Goal: Task Accomplishment & Management: Manage account settings

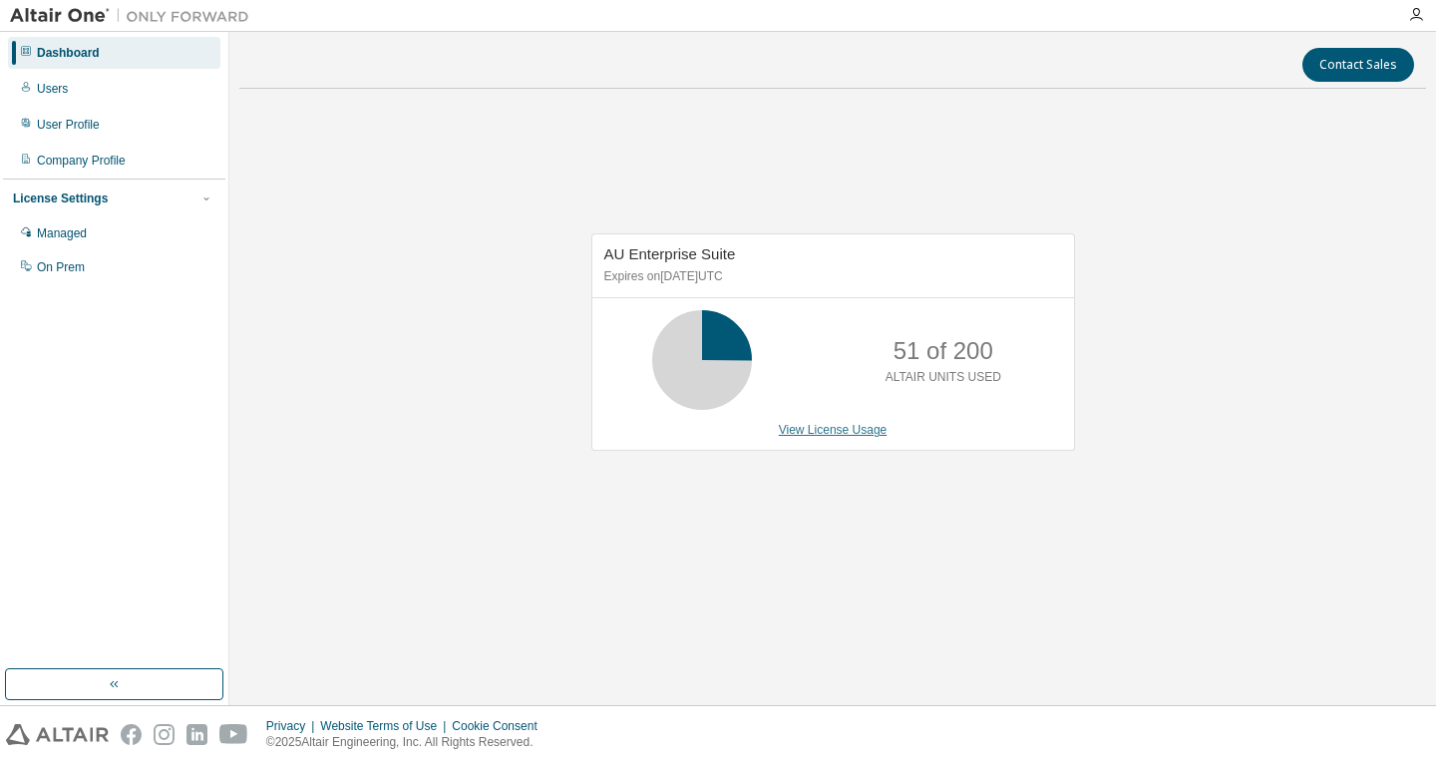
click at [851, 430] on link "View License Usage" at bounding box center [833, 430] width 109 height 14
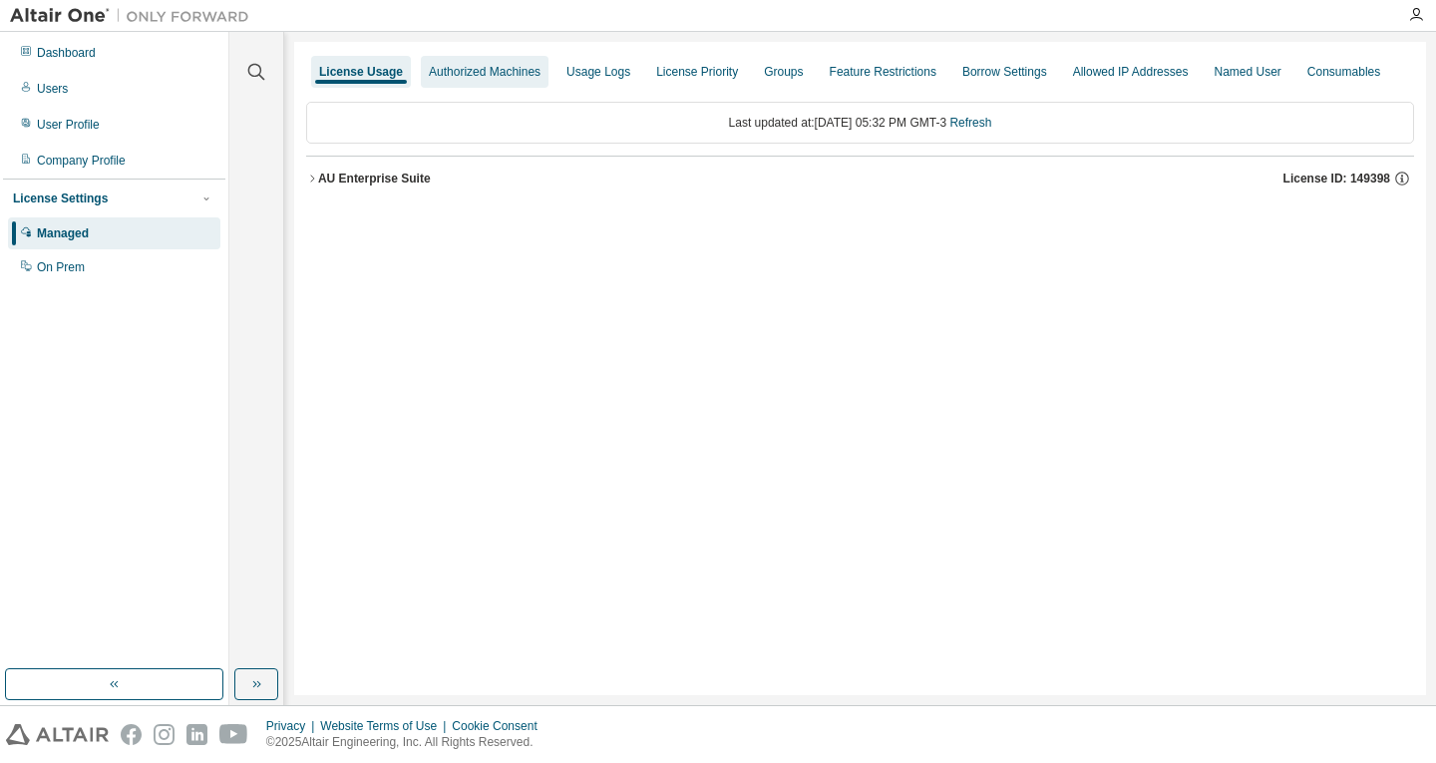
click at [506, 65] on div "Authorized Machines" at bounding box center [485, 72] width 112 height 16
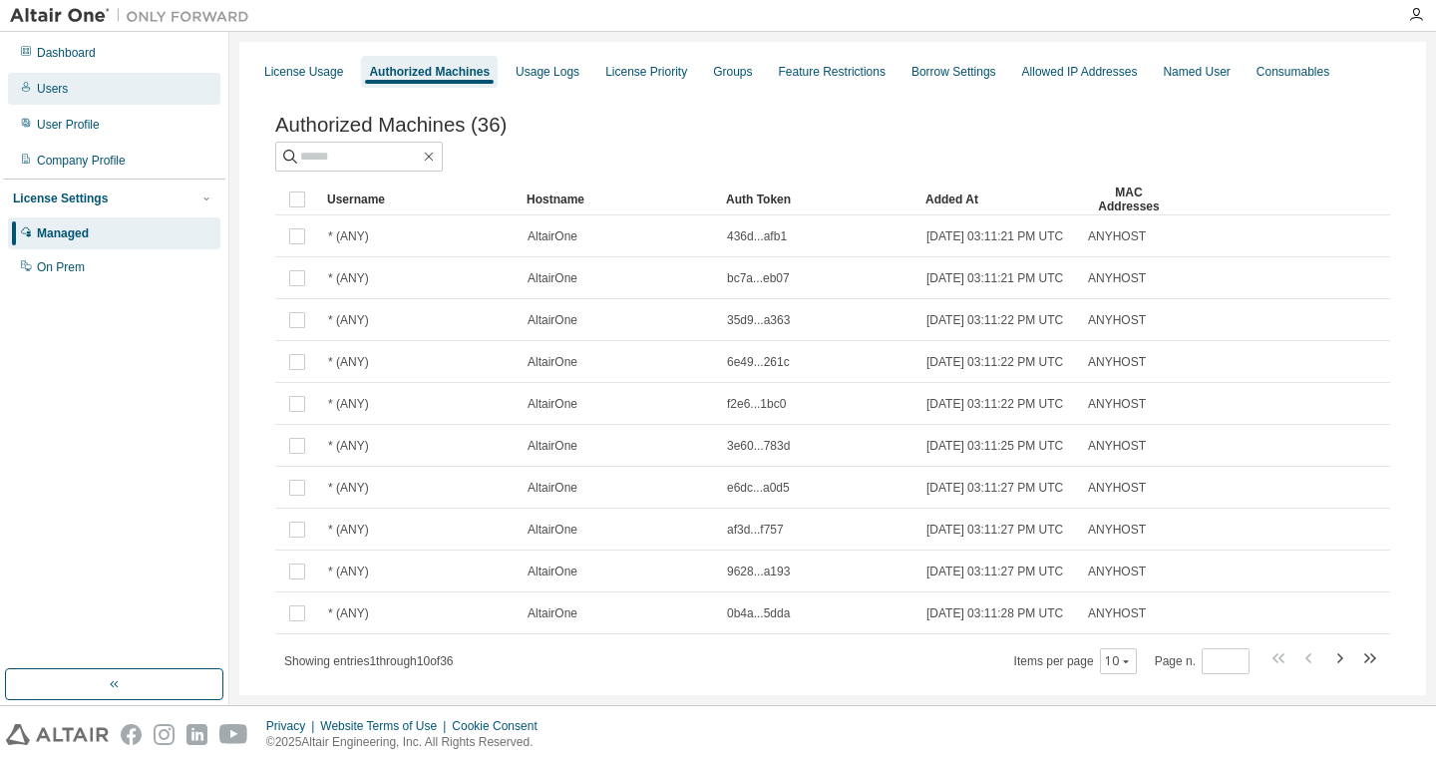
click at [115, 100] on div "Users" at bounding box center [114, 89] width 212 height 32
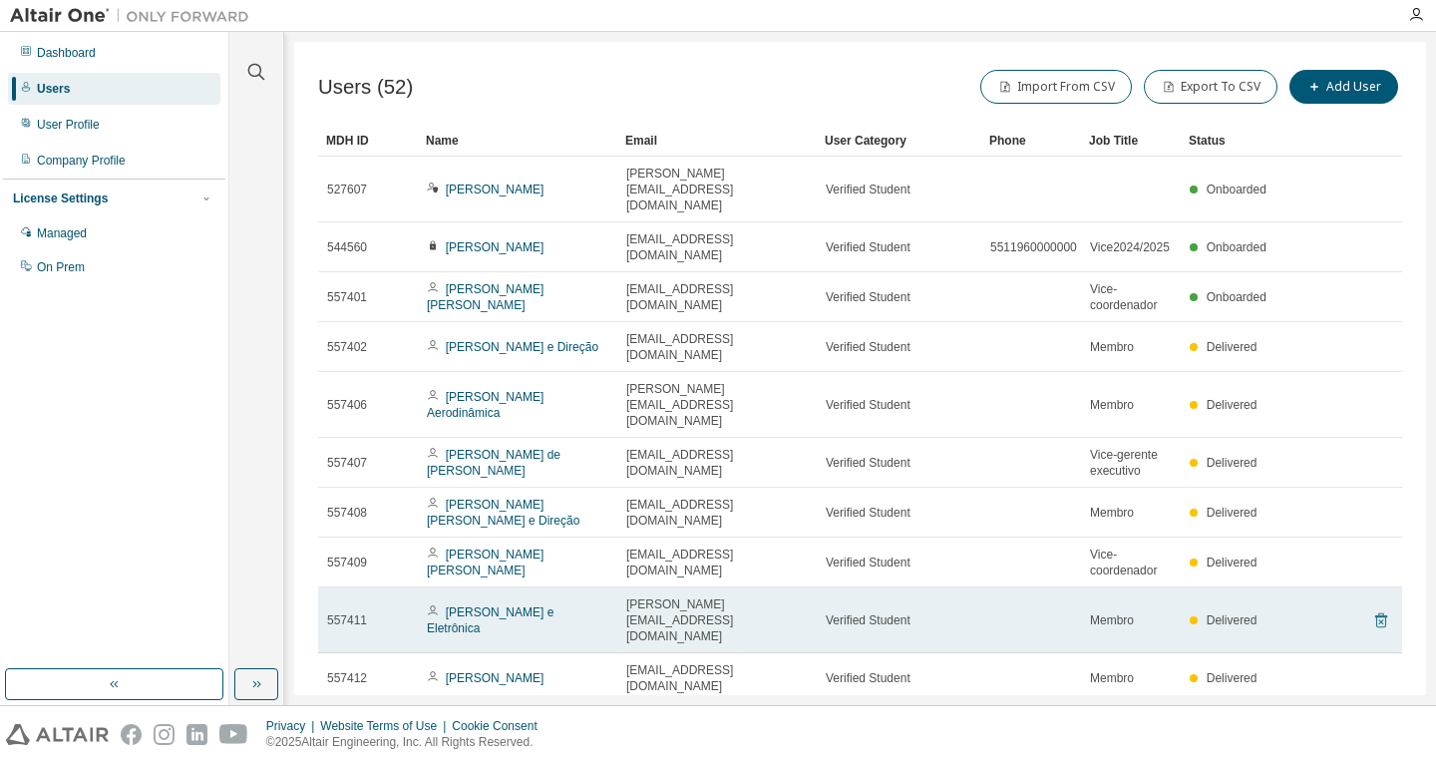
click at [1372, 608] on icon at bounding box center [1381, 620] width 18 height 24
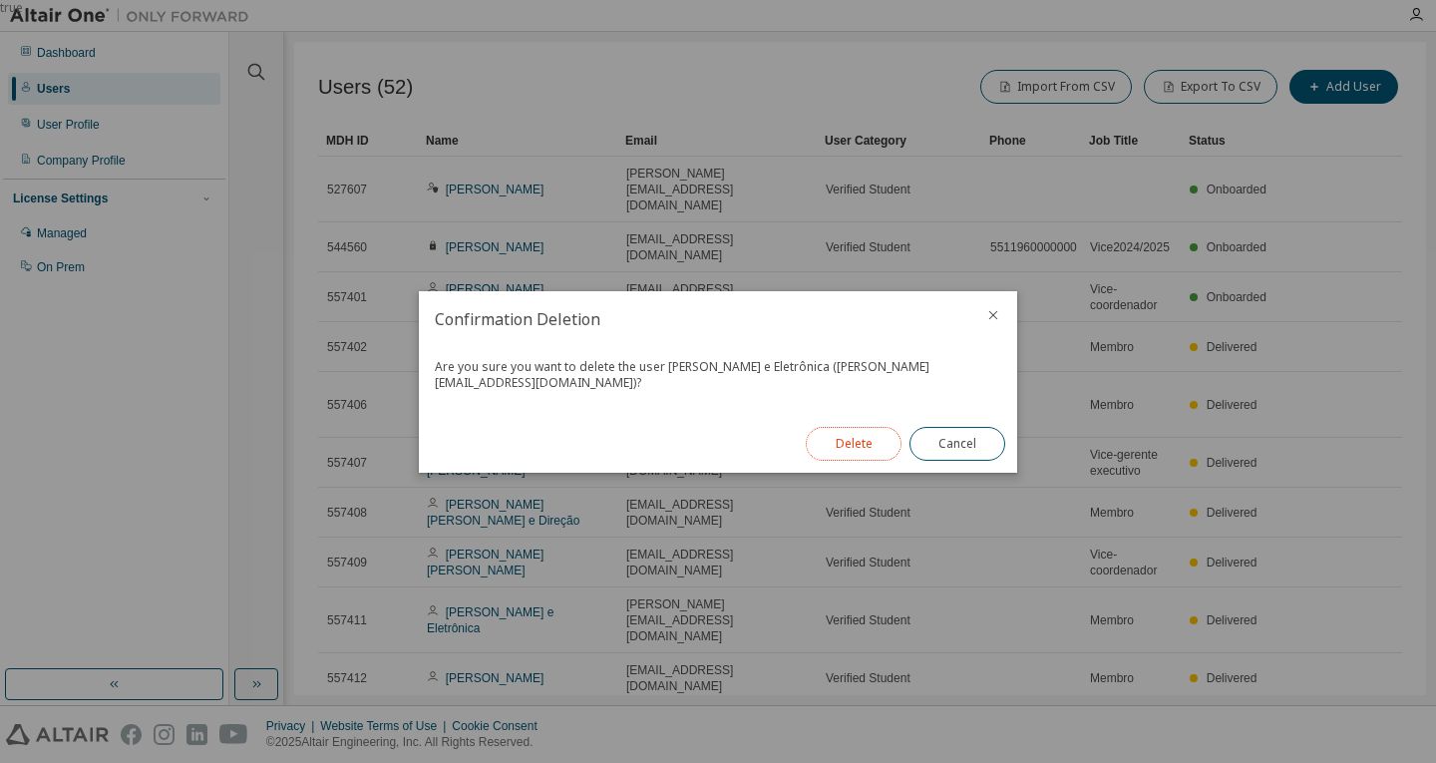
click at [863, 440] on button "Delete" at bounding box center [854, 444] width 96 height 34
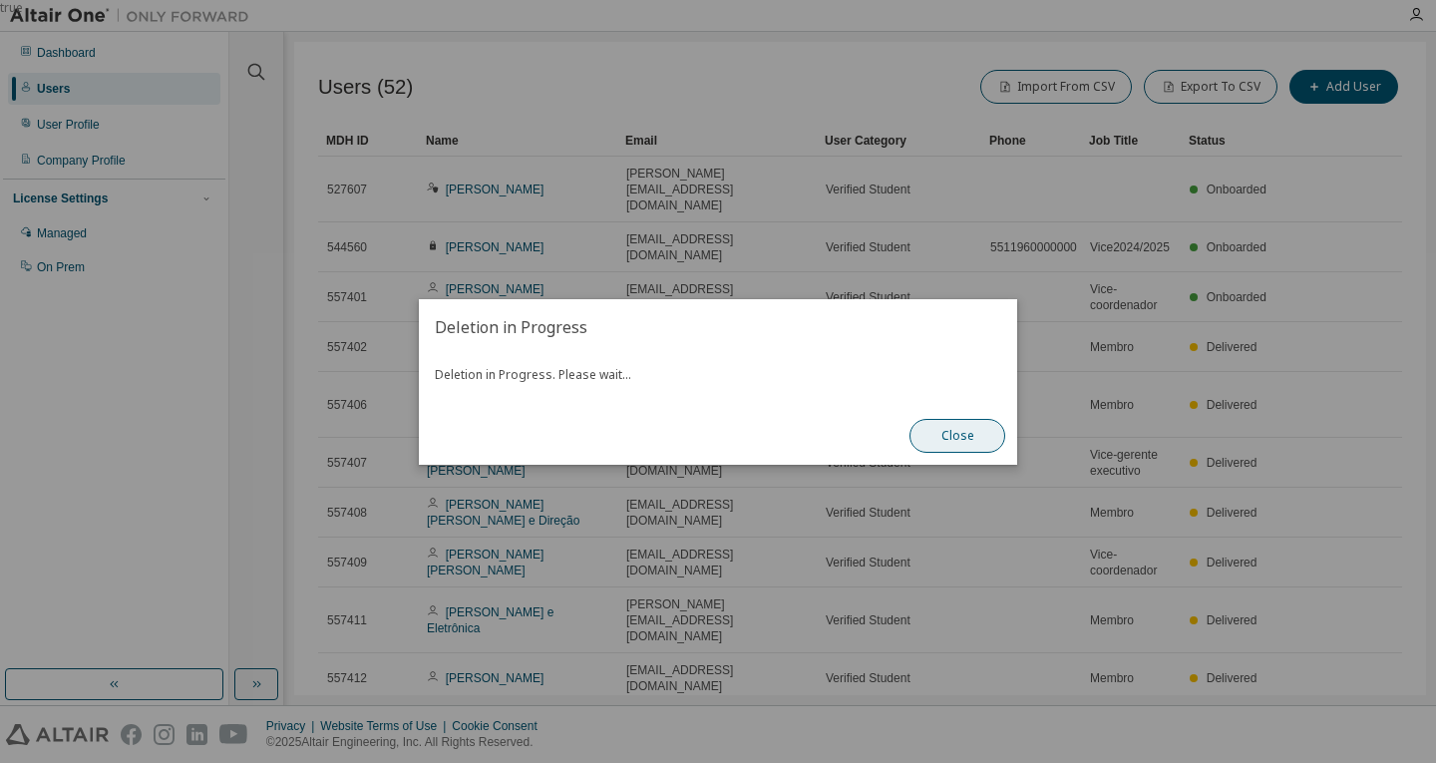
click at [964, 438] on button "Close" at bounding box center [958, 436] width 96 height 34
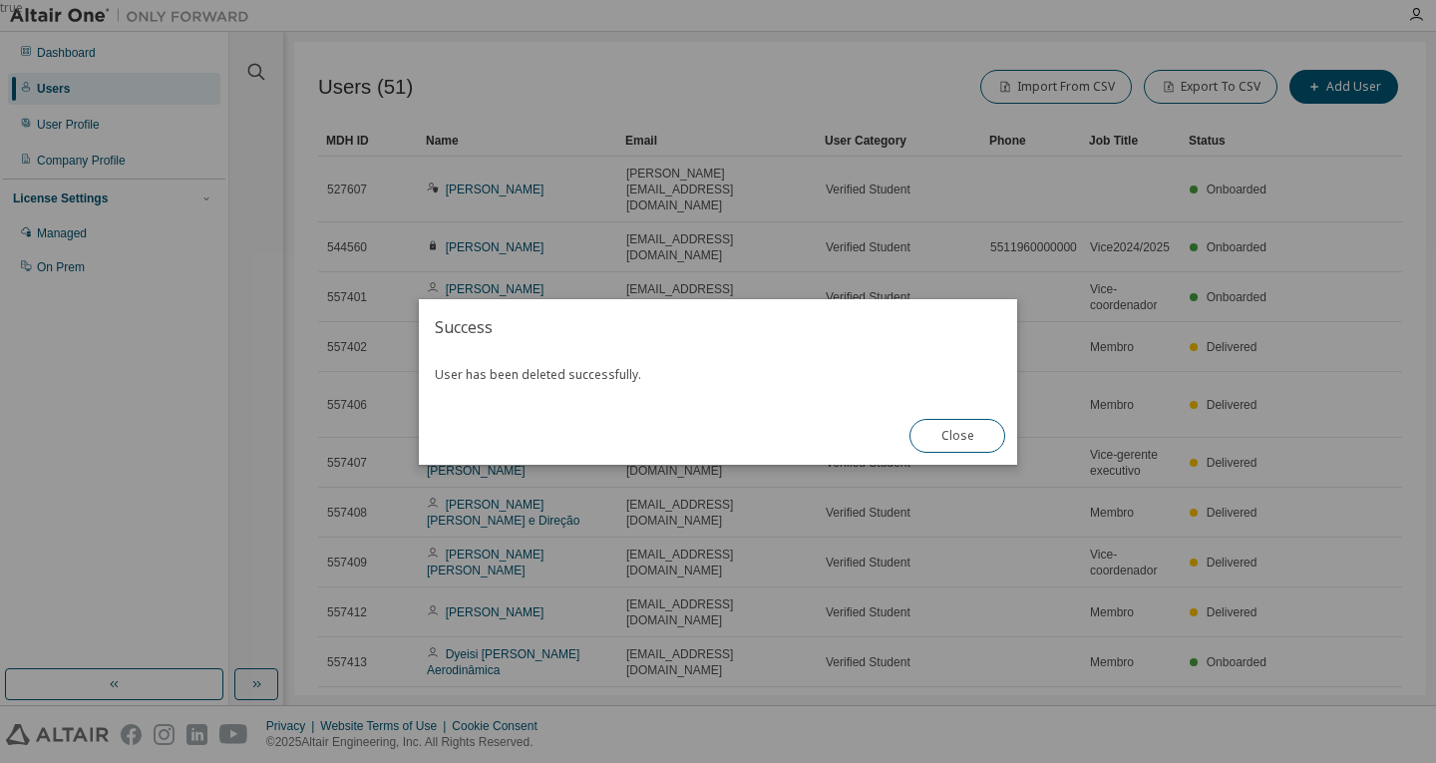
click at [605, 377] on div "User has been deleted successfully." at bounding box center [718, 381] width 598 height 52
click at [948, 429] on button "Close" at bounding box center [958, 436] width 96 height 34
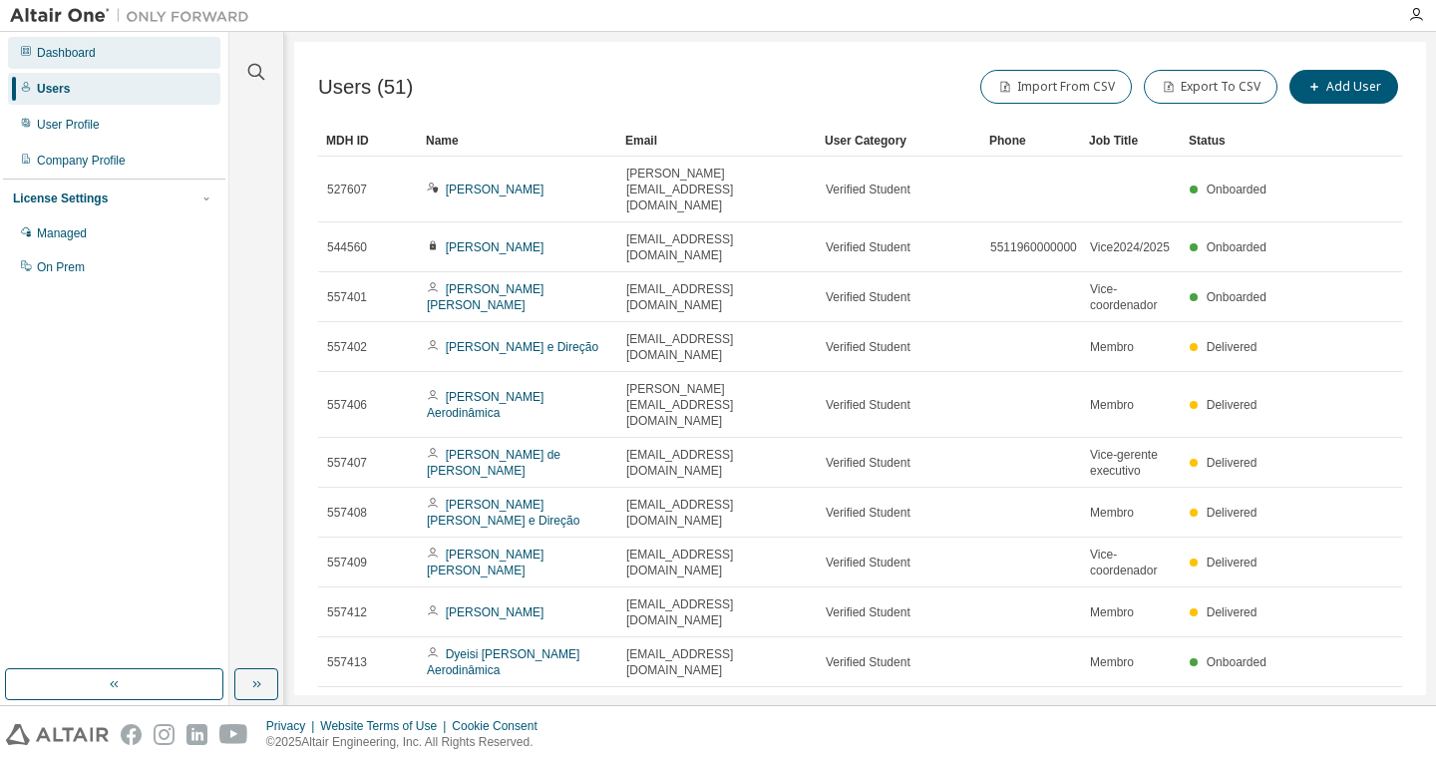
click at [103, 66] on div "Dashboard" at bounding box center [114, 53] width 212 height 32
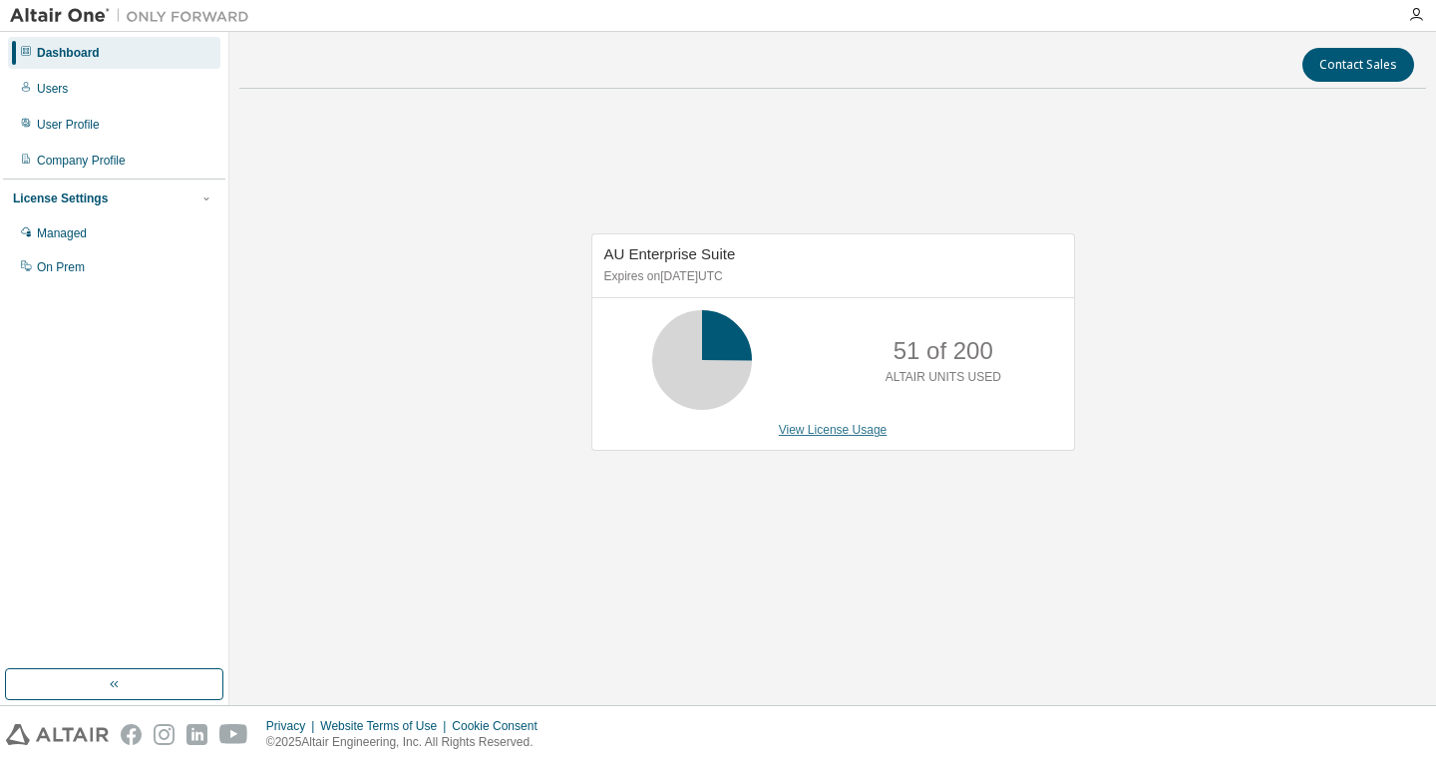
click at [845, 425] on link "View License Usage" at bounding box center [833, 430] width 109 height 14
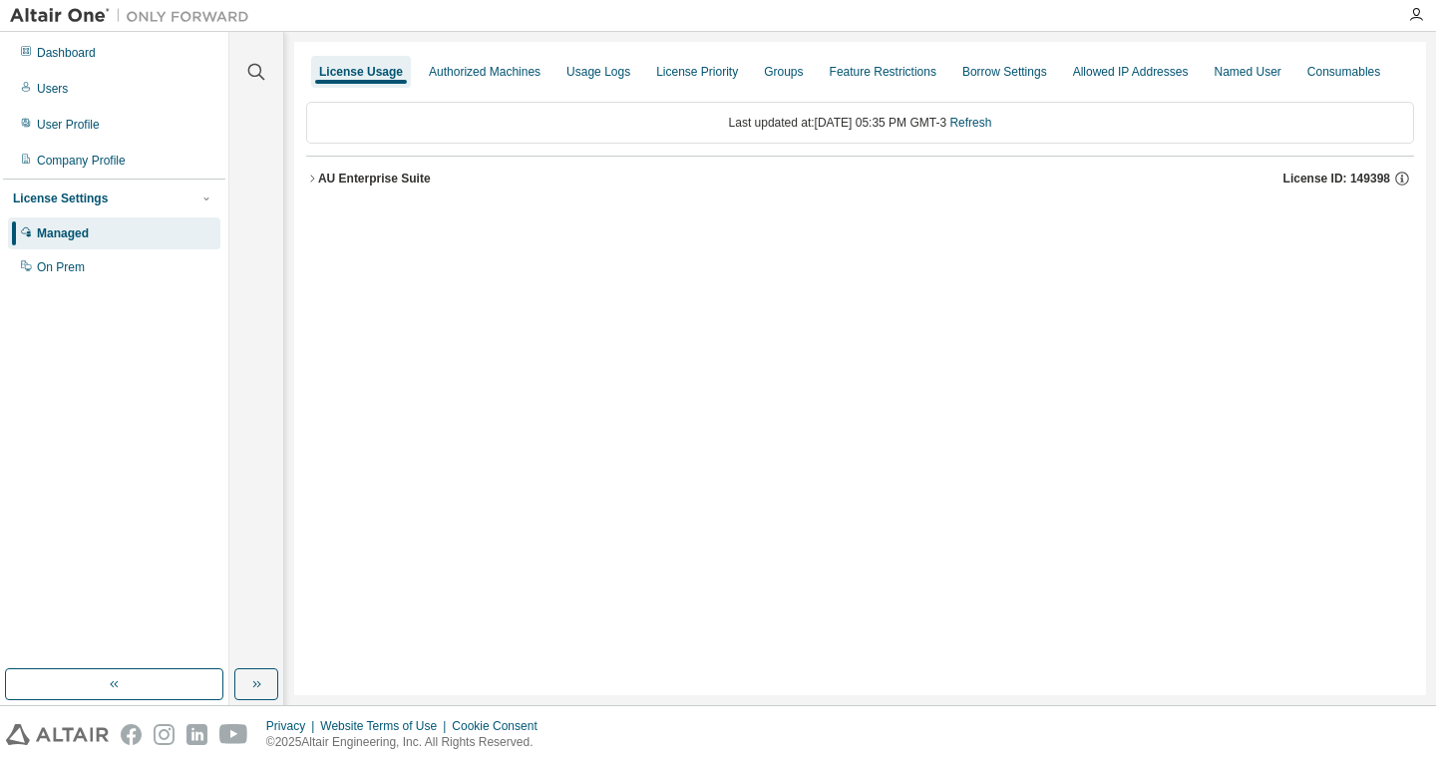
click at [374, 182] on div "AU Enterprise Suite" at bounding box center [374, 179] width 113 height 16
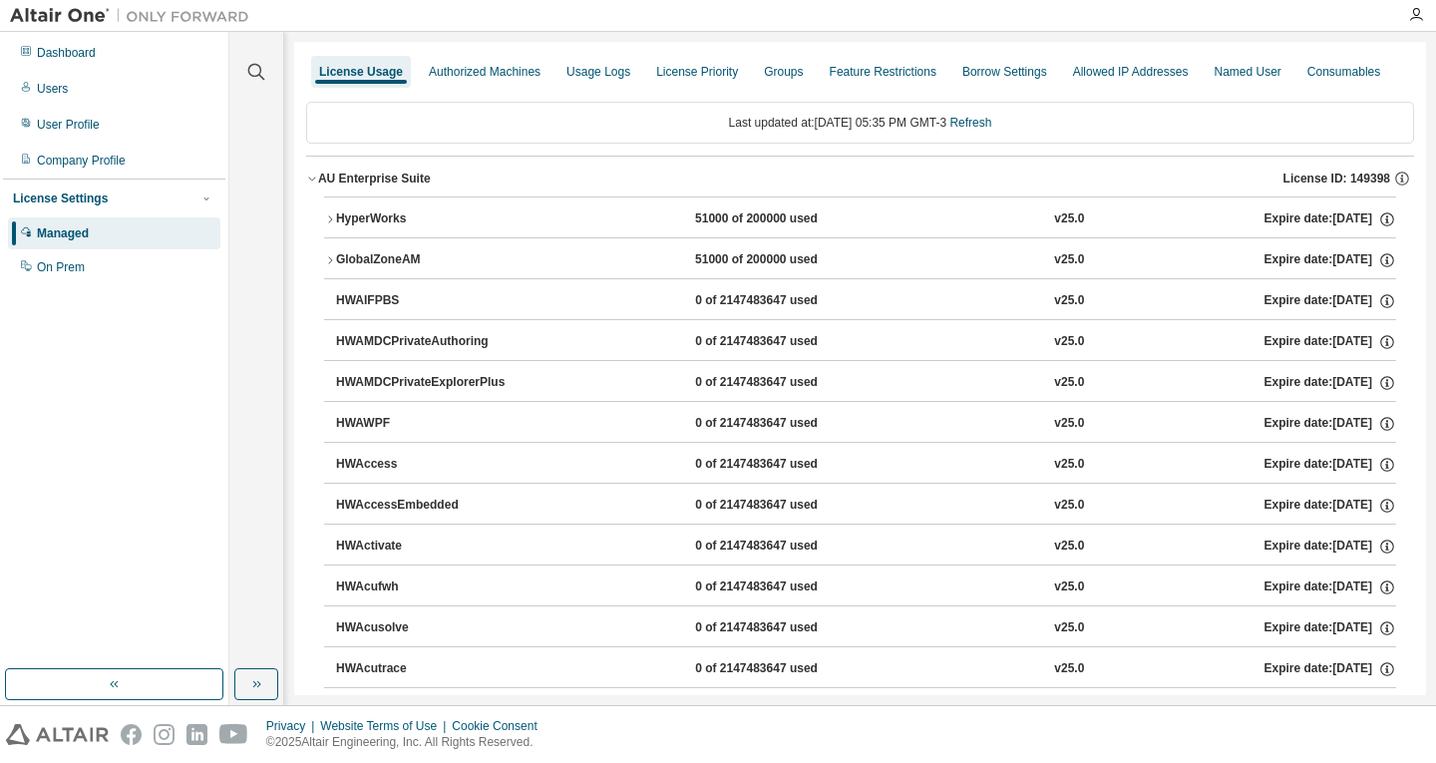
click at [729, 214] on div "51000 of 200000 used" at bounding box center [785, 219] width 180 height 18
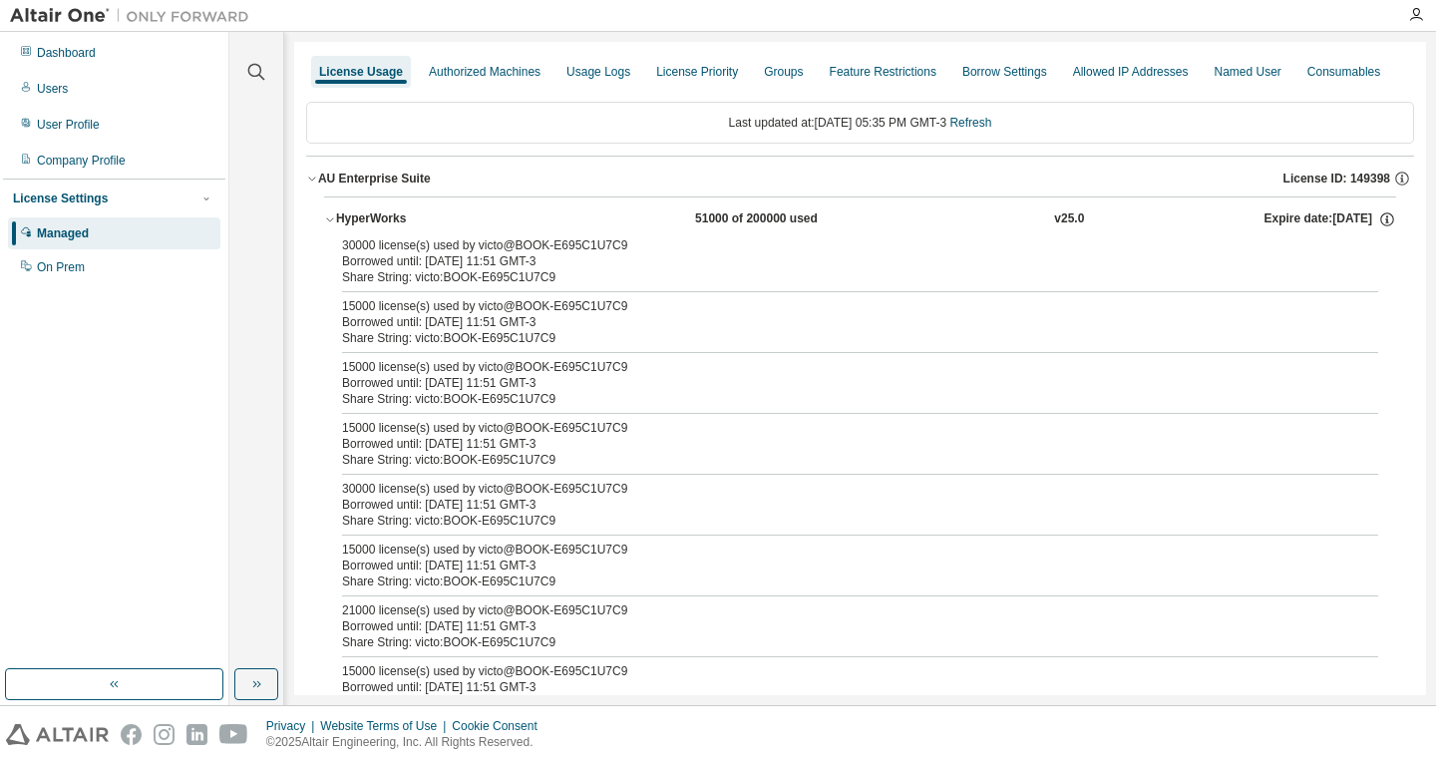
click at [546, 270] on div "Share String: victo:BOOK-E695C1U7C9" at bounding box center [836, 277] width 988 height 16
click at [372, 219] on div "HyperWorks" at bounding box center [426, 219] width 180 height 18
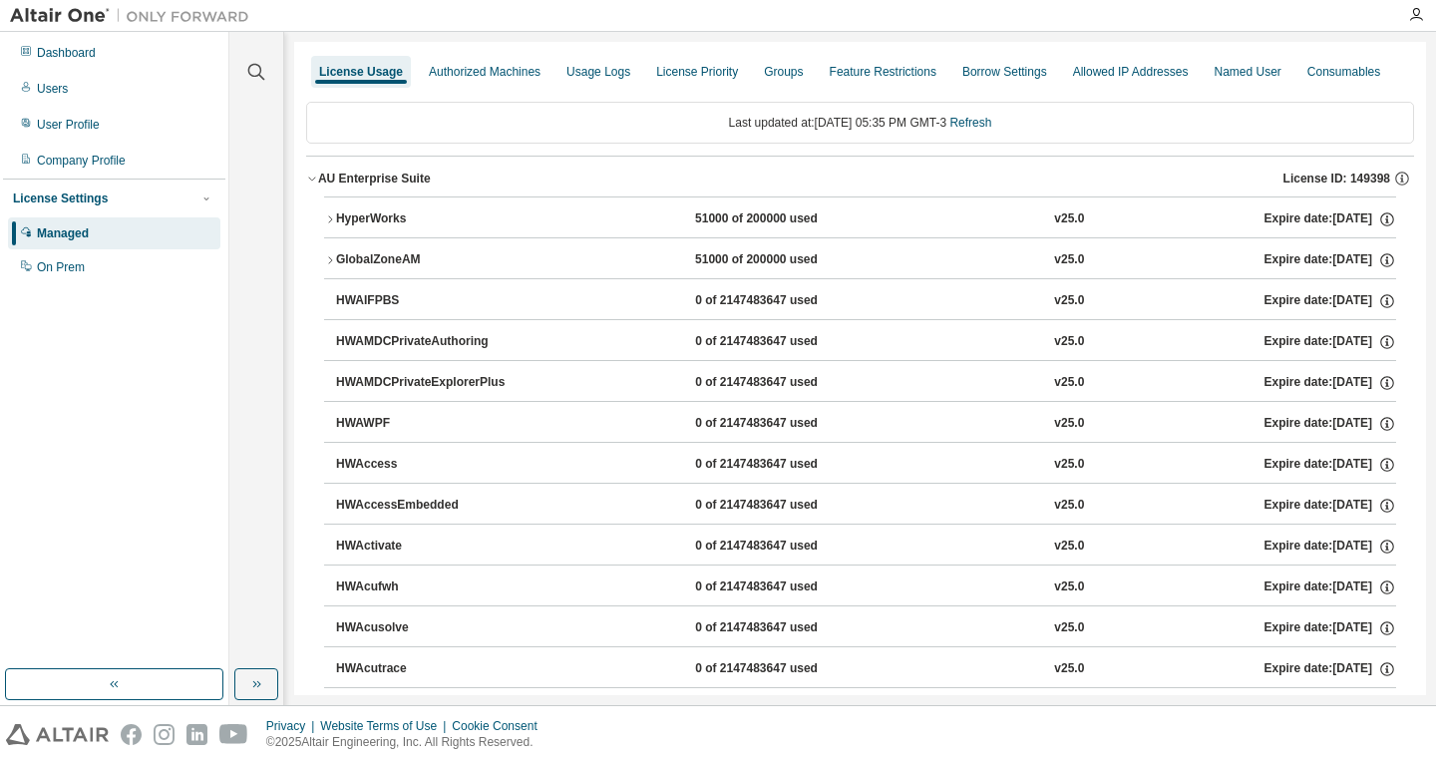
click at [62, 15] on img at bounding box center [134, 16] width 249 height 20
